Goal: Task Accomplishment & Management: Manage account settings

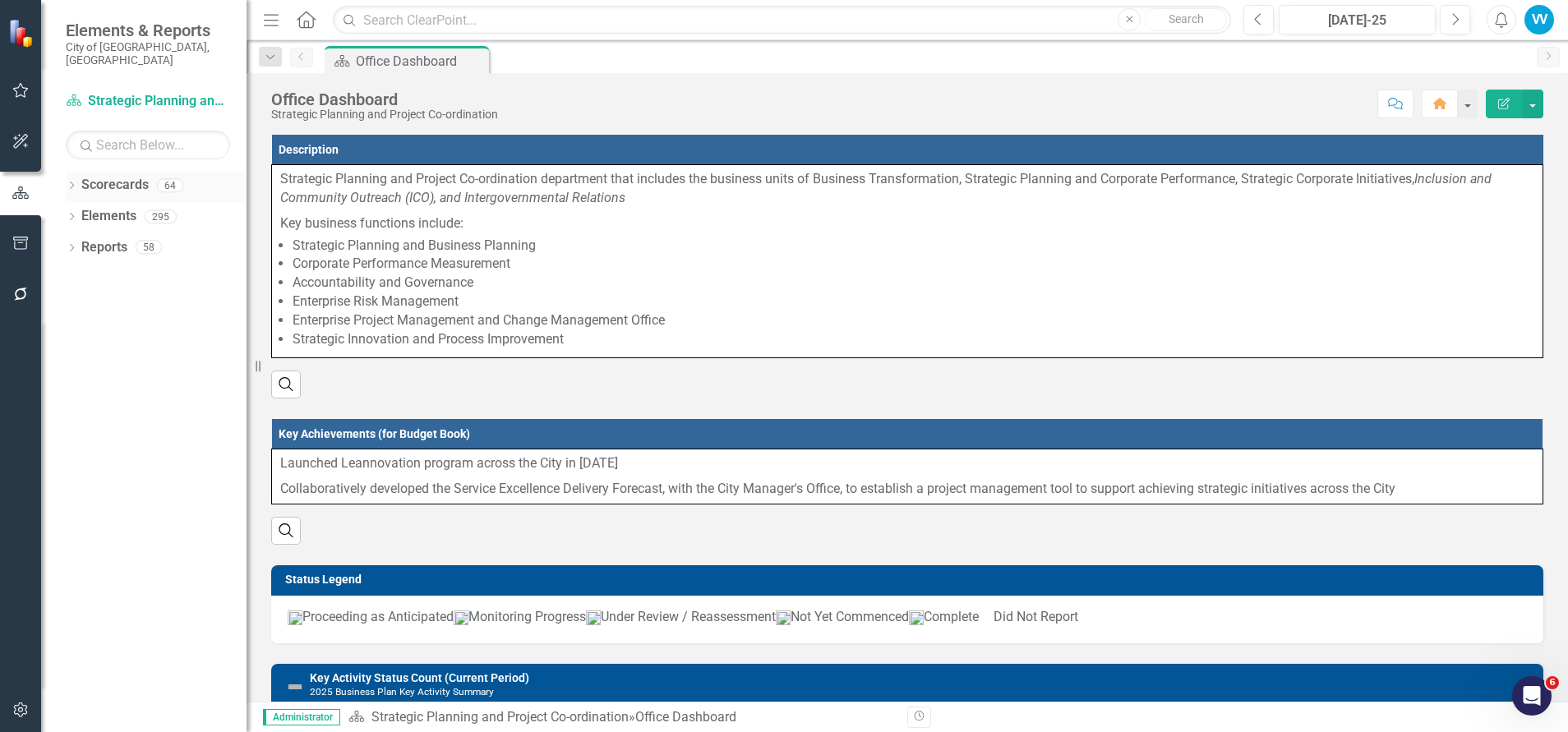
click at [72, 181] on div "Dropdown" at bounding box center [72, 187] width 12 height 14
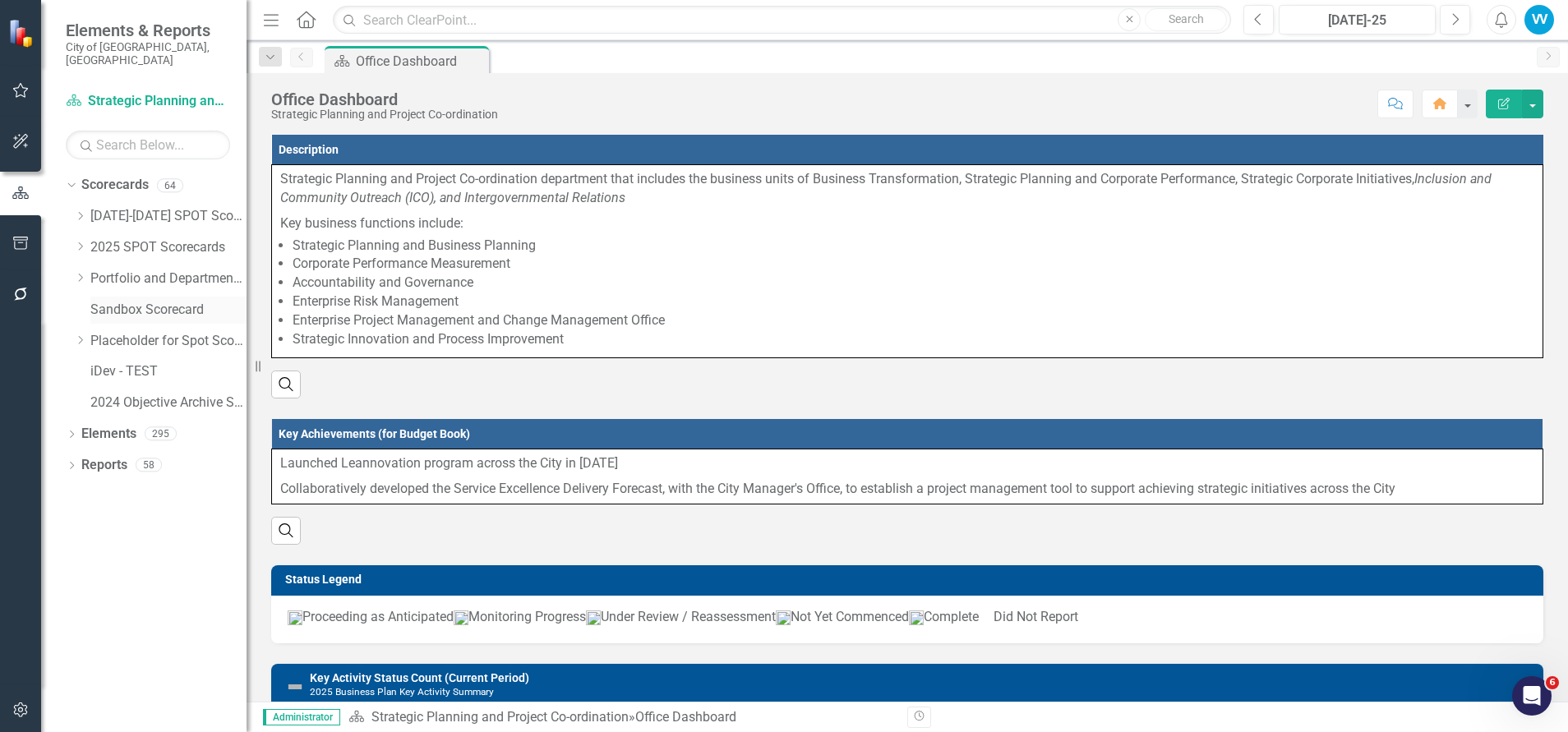
click at [140, 300] on link "Sandbox Scorecard" at bounding box center [168, 309] width 156 height 19
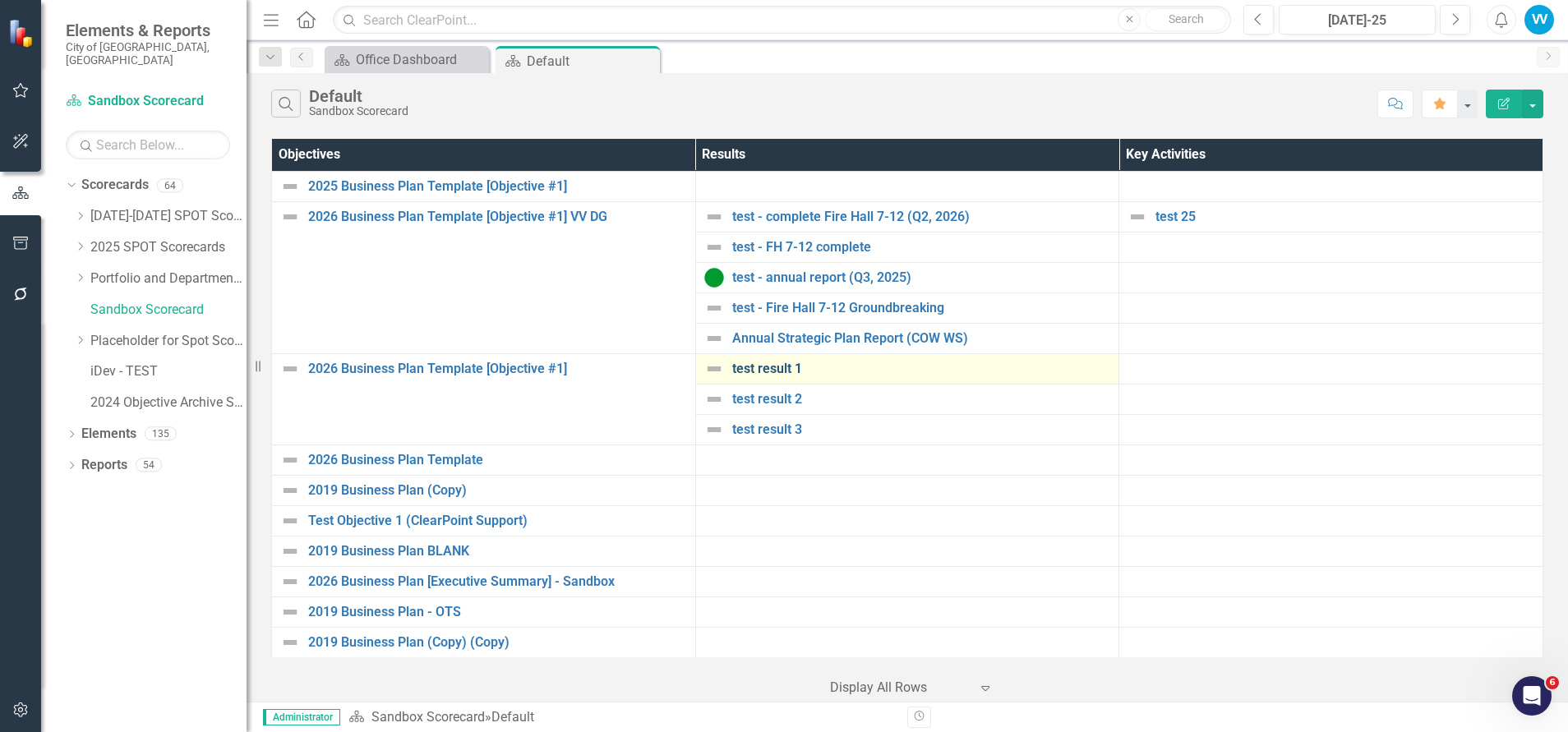
click at [770, 367] on link "test result 1" at bounding box center [921, 369] width 379 height 15
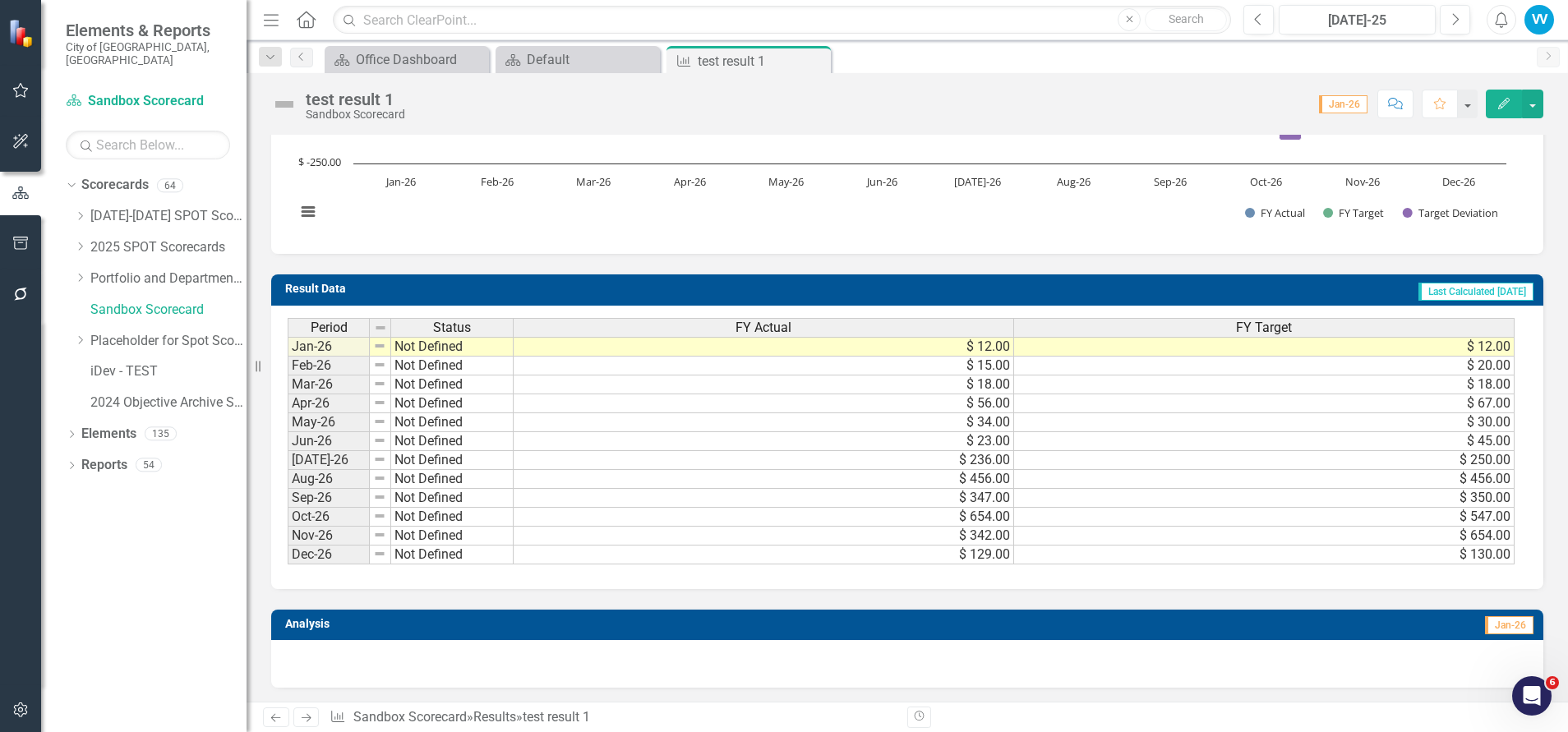
scroll to position [387, 0]
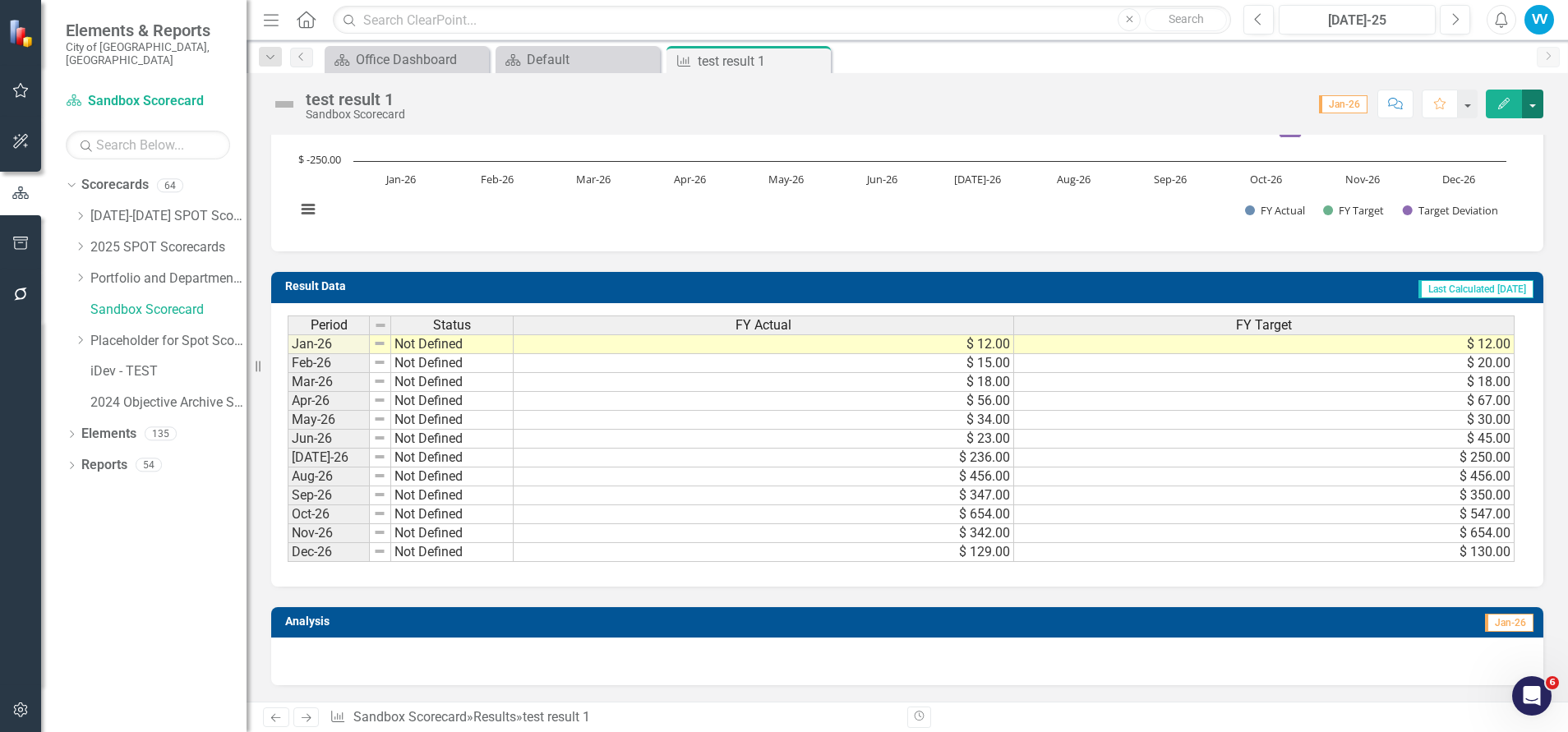
click at [1528, 102] on button "button" at bounding box center [1532, 103] width 21 height 29
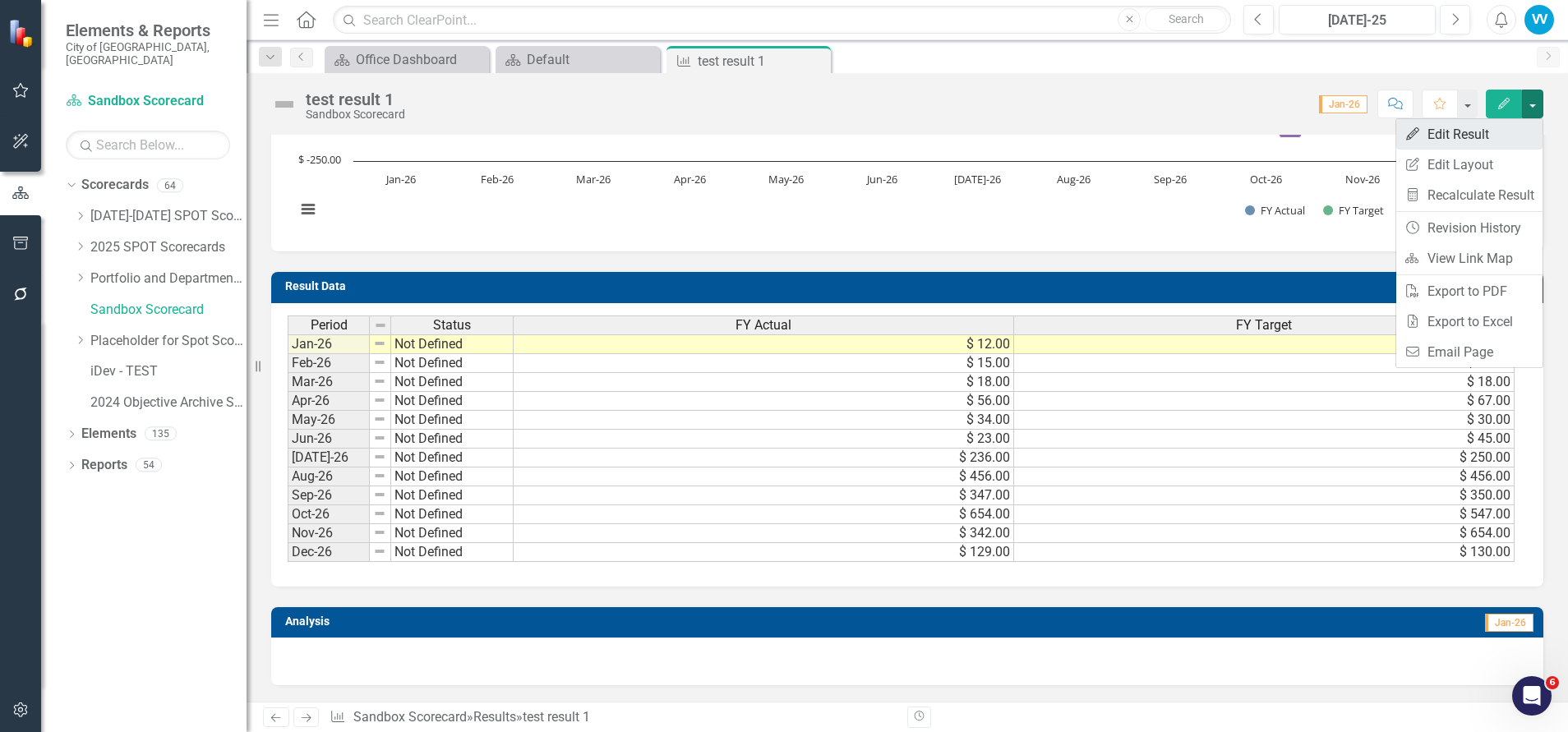
click at [1434, 136] on link "Edit Edit Result" at bounding box center [1469, 134] width 146 height 31
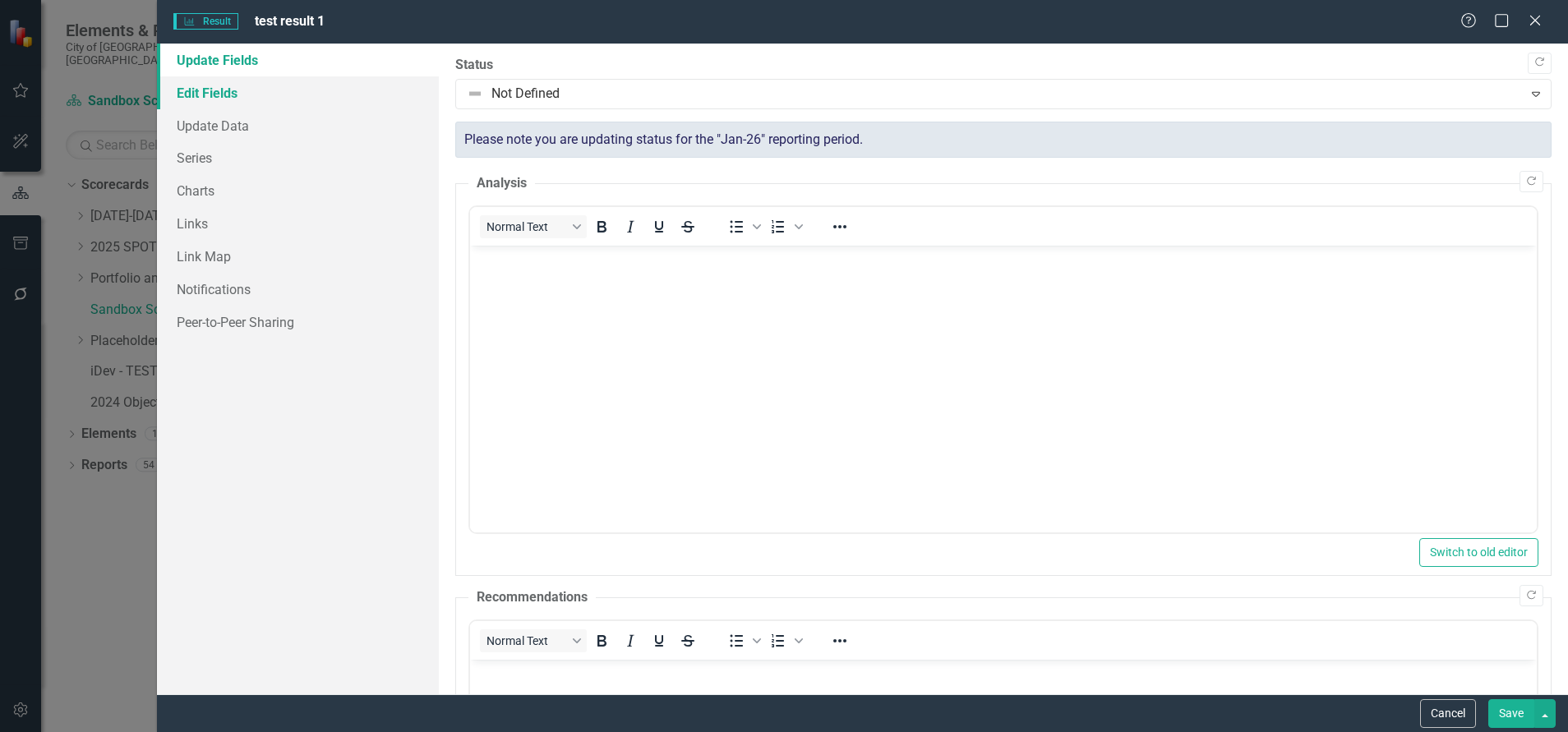
scroll to position [0, 0]
click at [216, 101] on link "Edit Fields" at bounding box center [297, 93] width 282 height 33
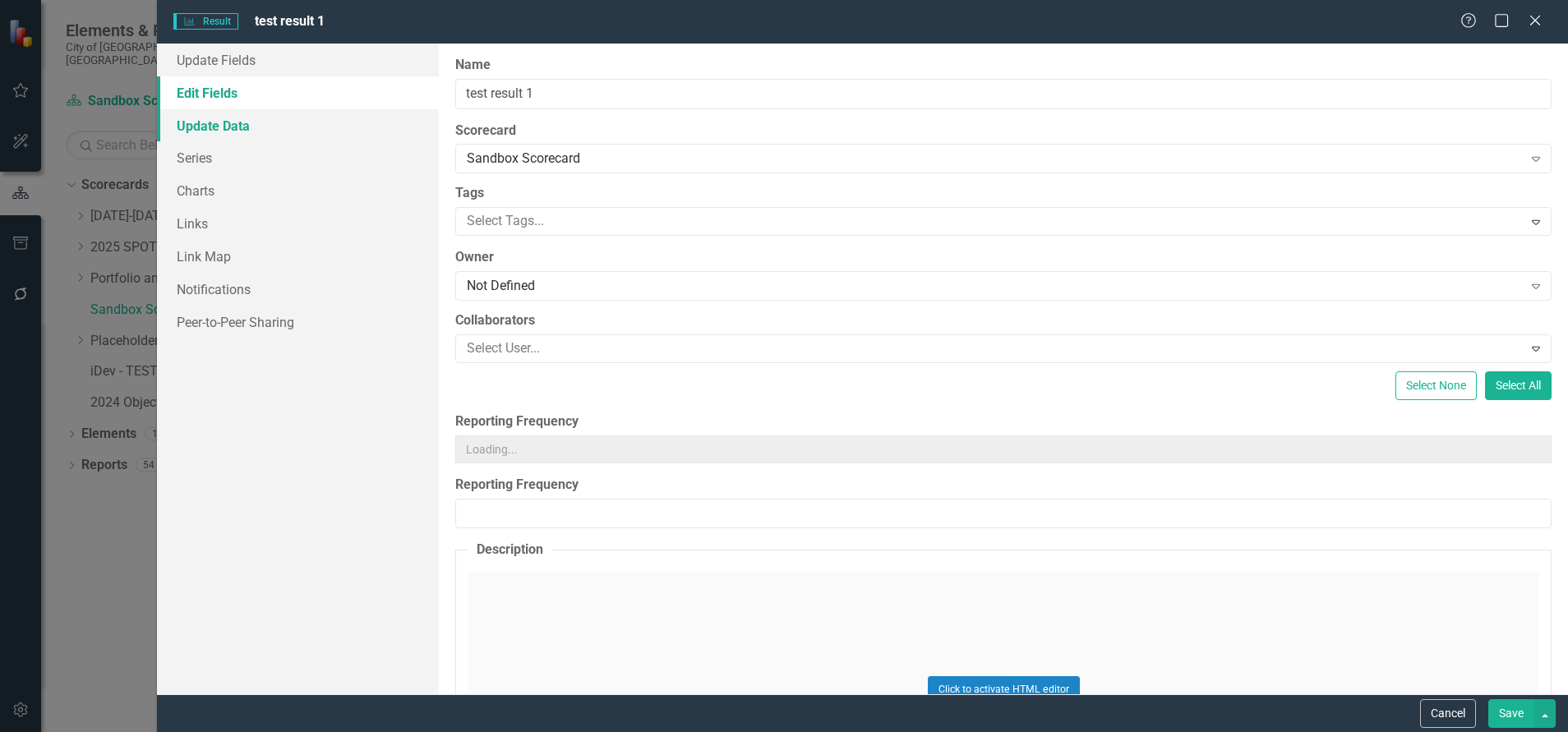
click at [209, 130] on link "Update Data" at bounding box center [297, 125] width 282 height 33
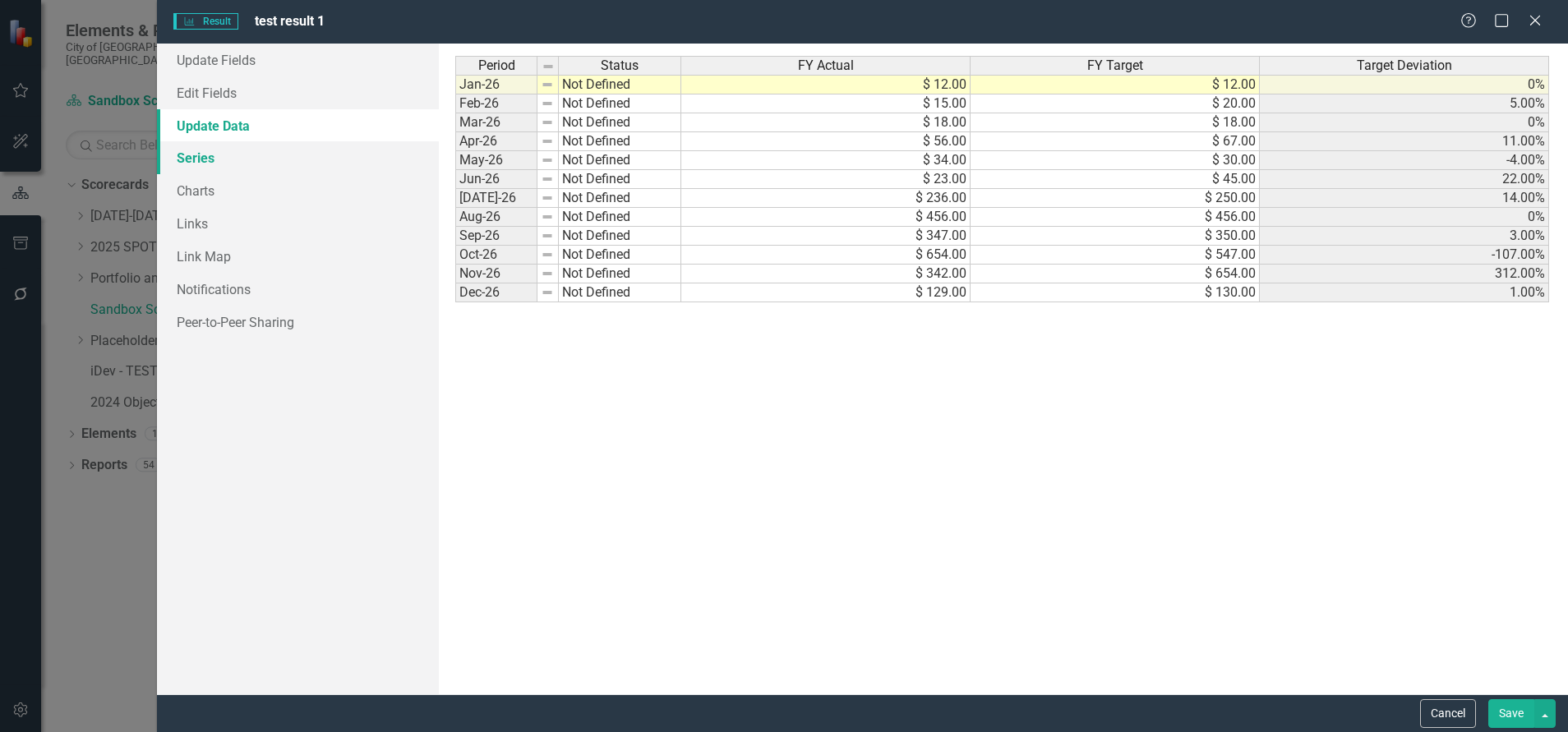
click at [216, 168] on link "Series" at bounding box center [297, 158] width 282 height 33
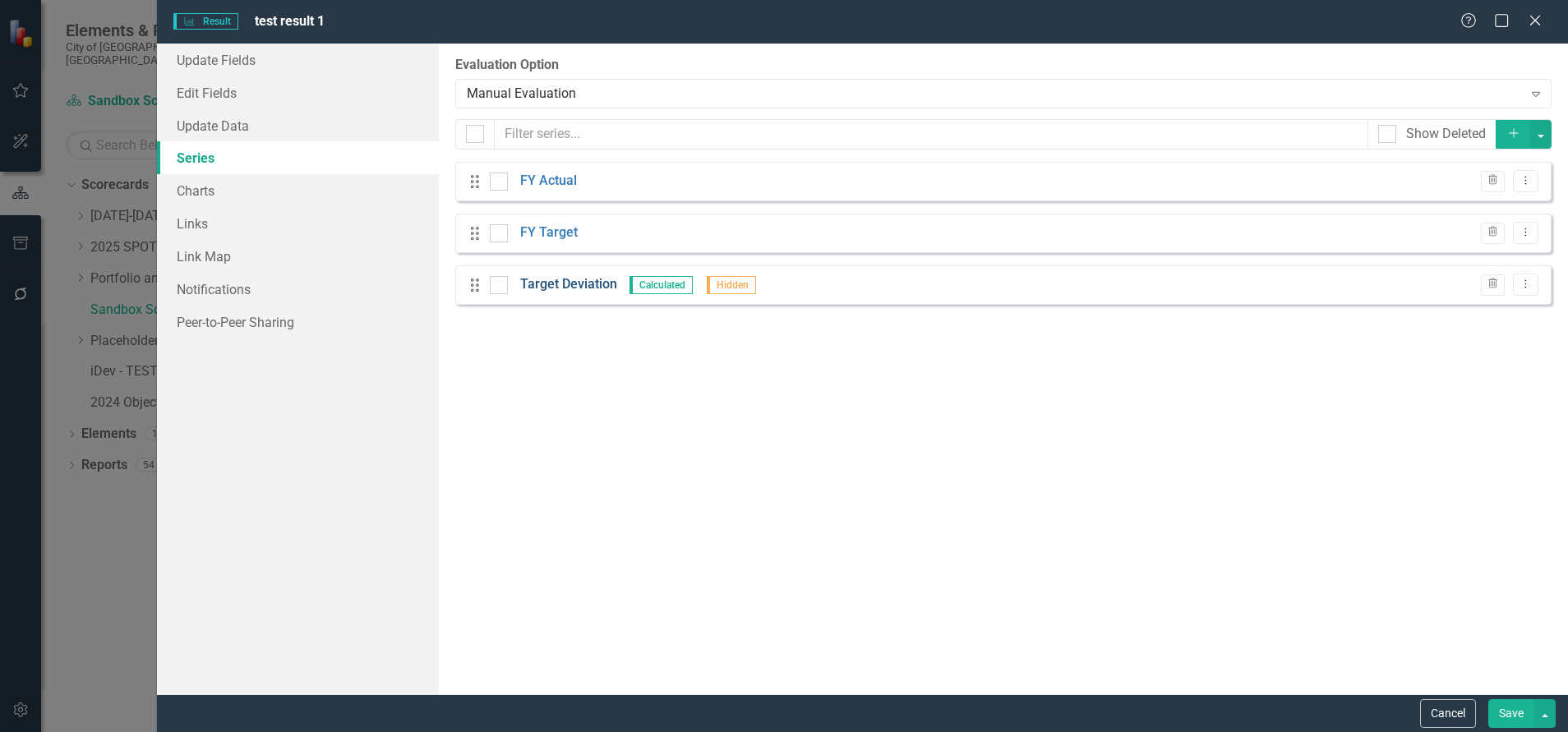
click at [561, 283] on link "Target Deviation" at bounding box center [568, 284] width 97 height 19
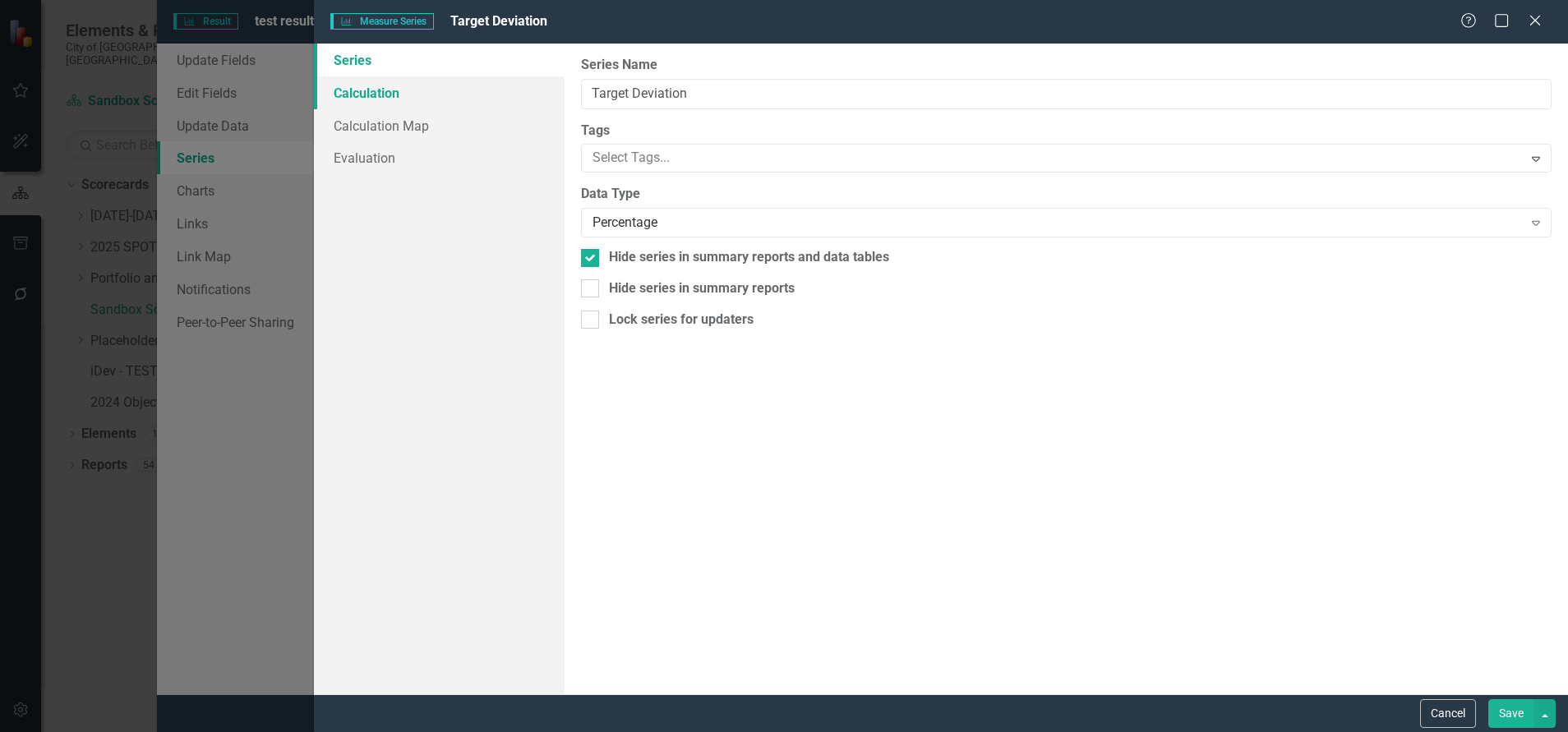
click at [362, 100] on link "Calculation" at bounding box center [439, 93] width 251 height 33
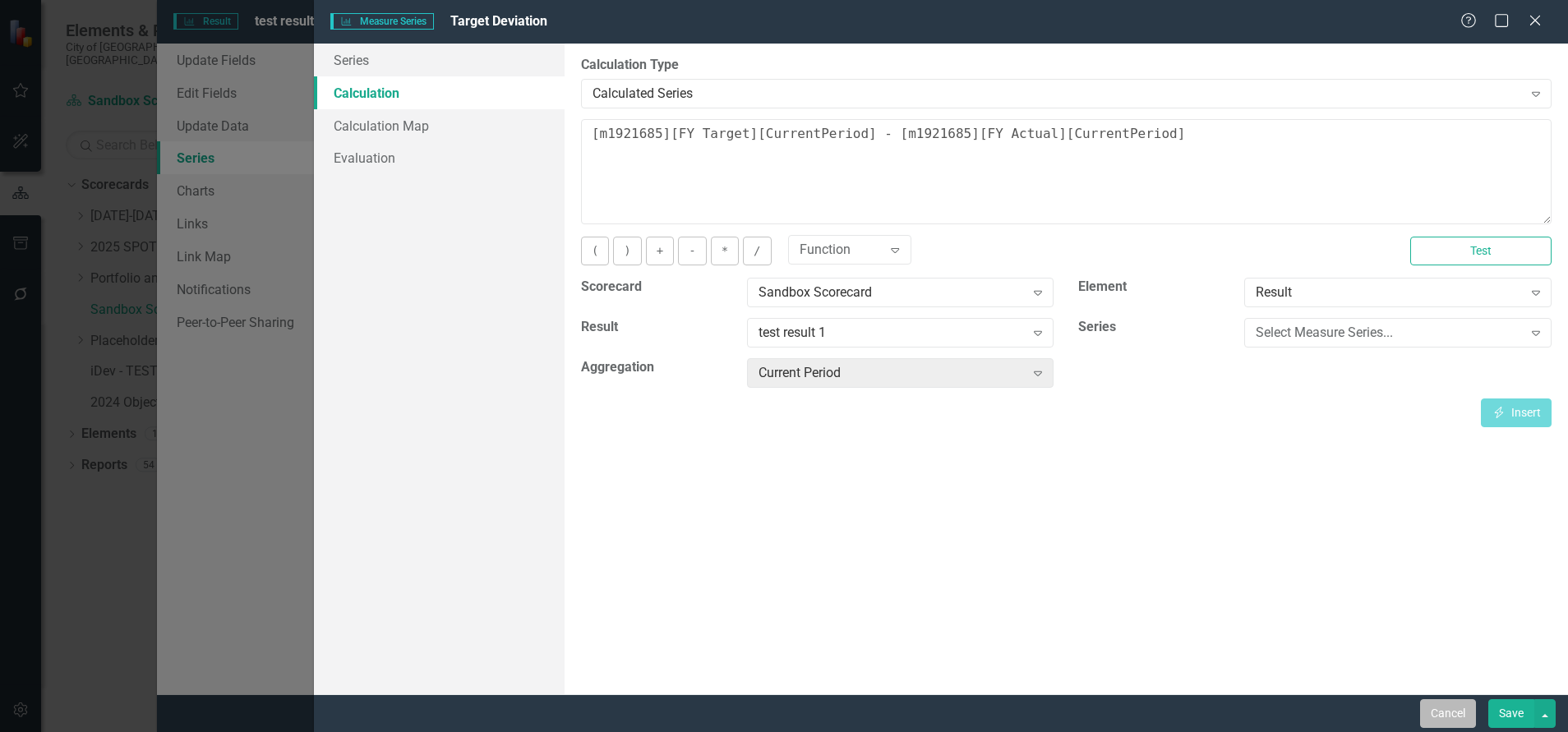
click at [1459, 708] on button "Cancel" at bounding box center [1448, 713] width 56 height 29
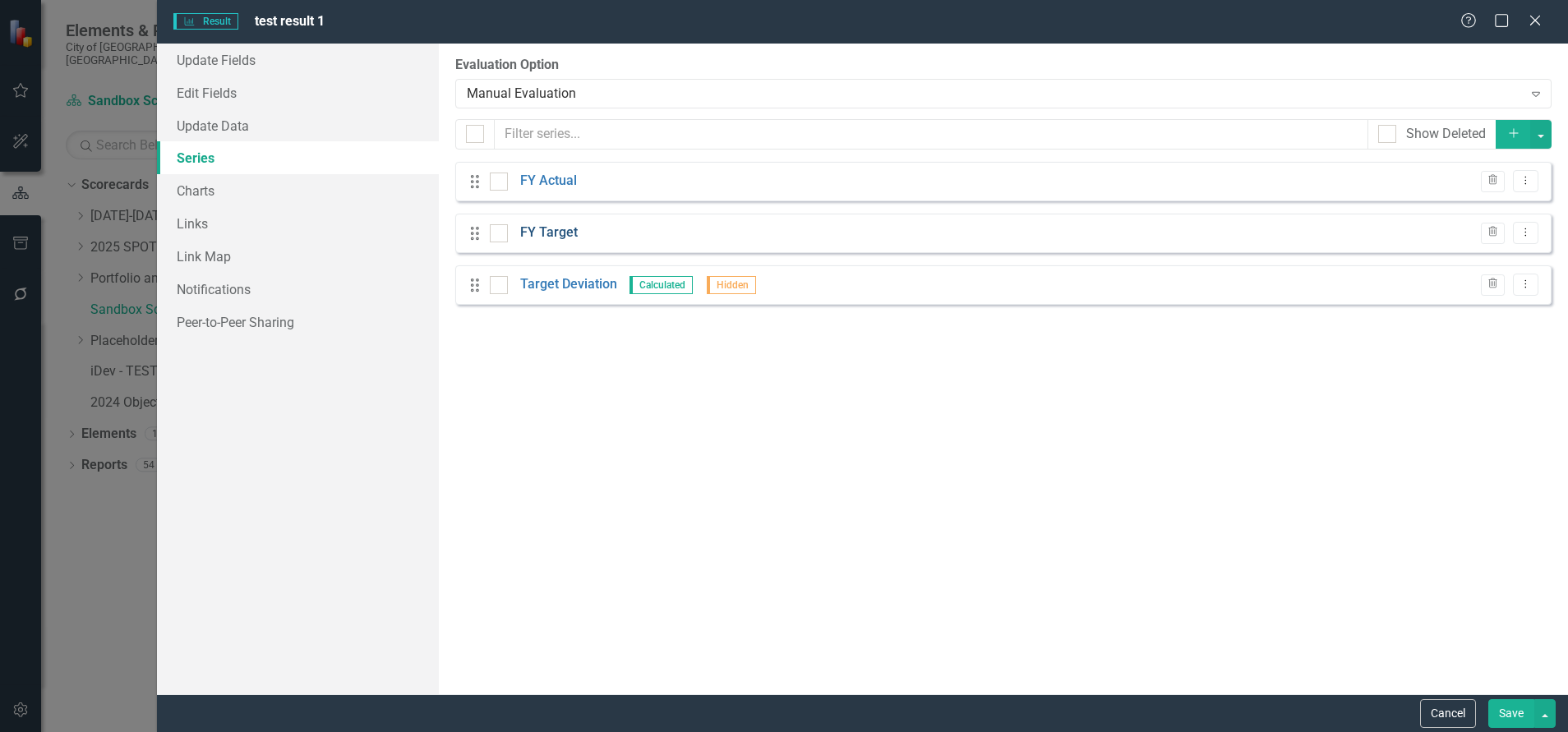
click at [563, 234] on link "FY Target" at bounding box center [549, 233] width 58 height 19
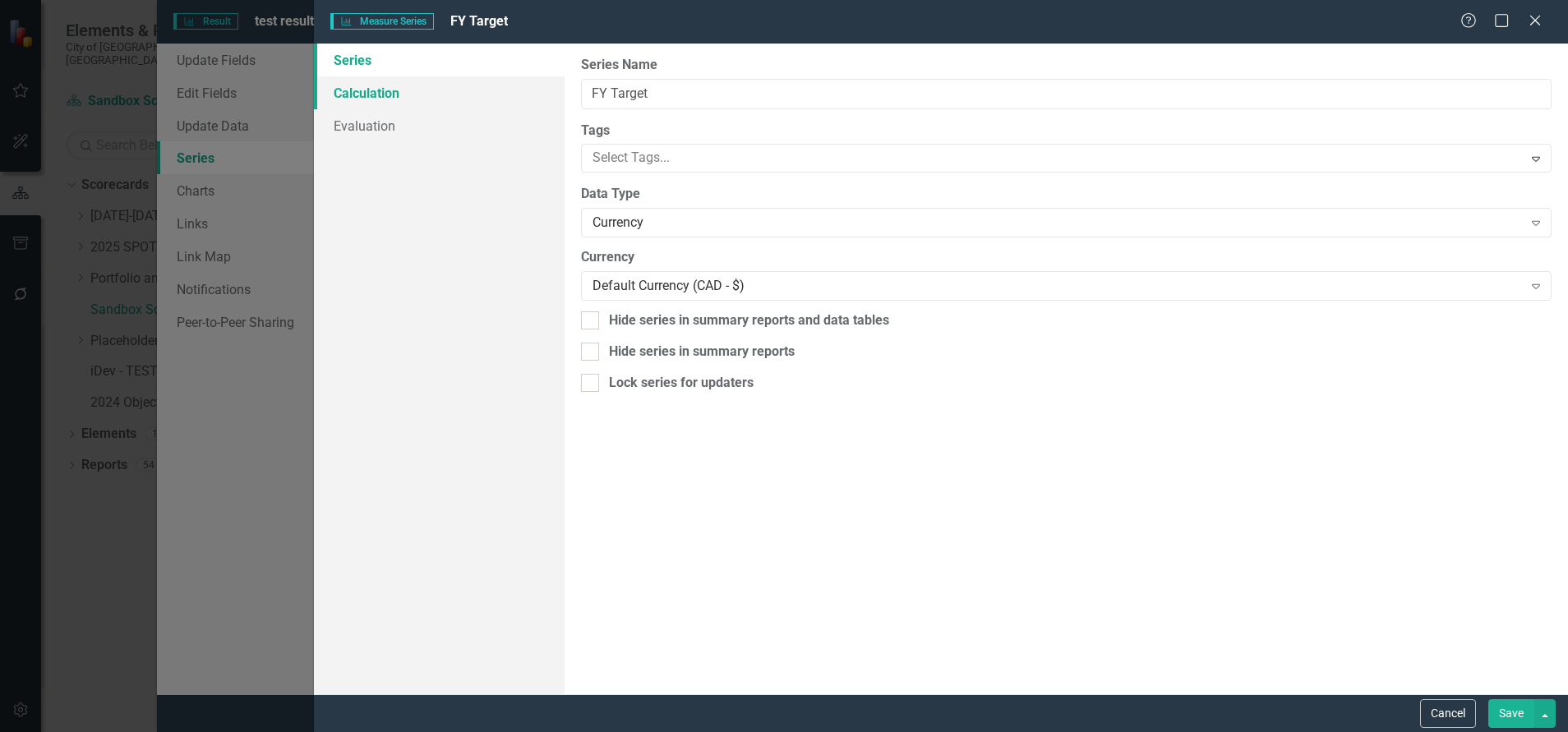
click at [364, 92] on link "Calculation" at bounding box center [439, 93] width 251 height 33
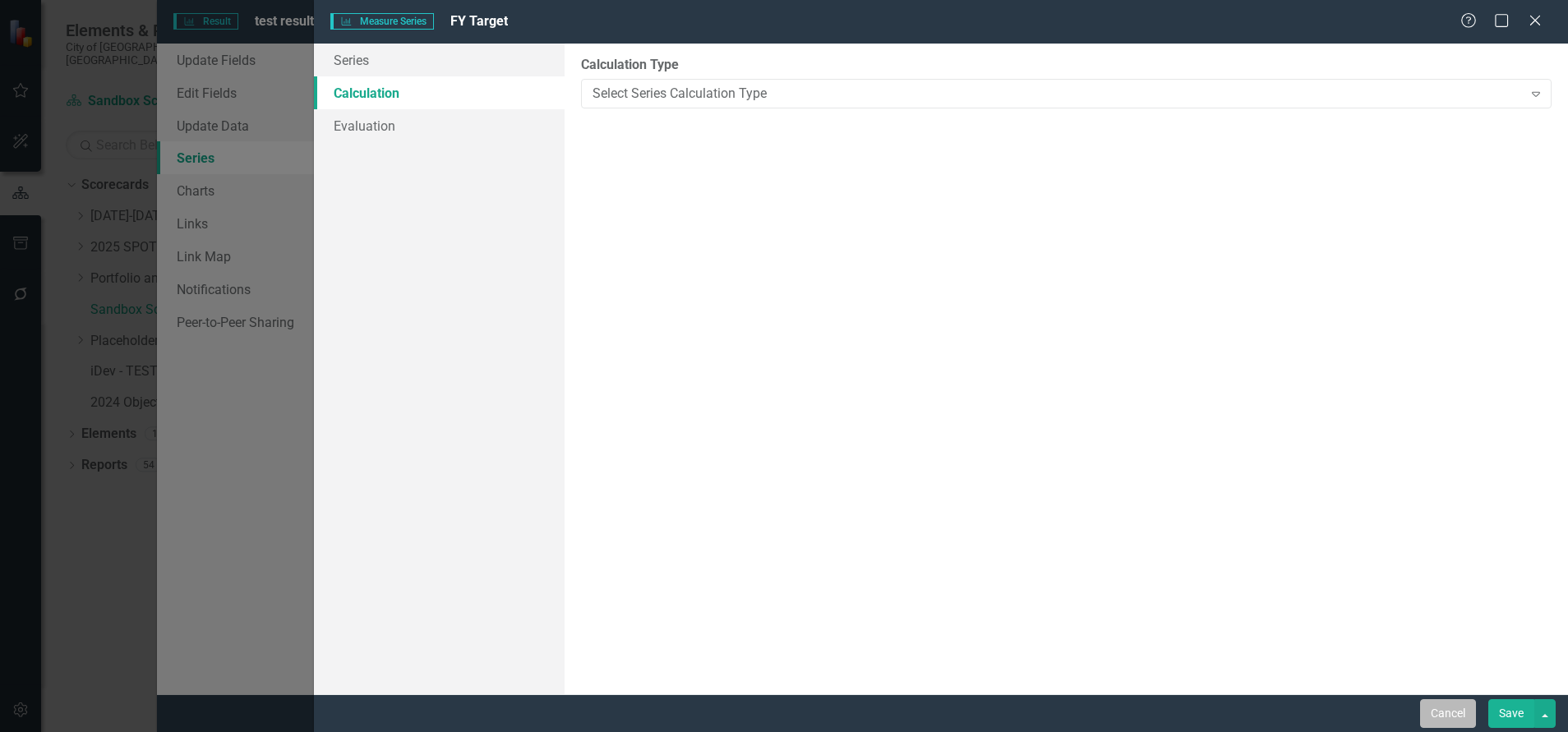
click at [1447, 714] on button "Cancel" at bounding box center [1448, 713] width 56 height 29
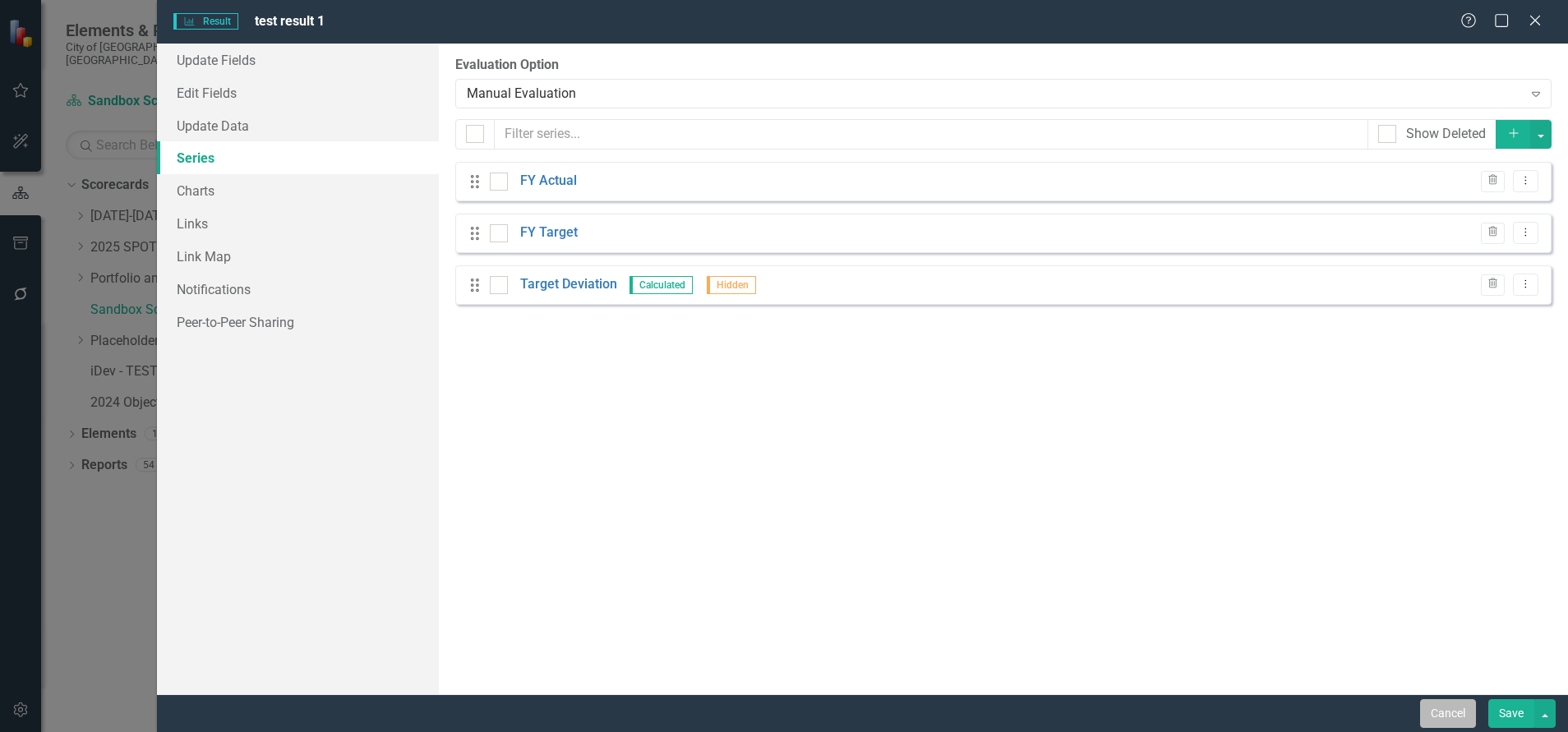
click at [1441, 715] on button "Cancel" at bounding box center [1448, 713] width 56 height 29
